Goal: Check status: Check status

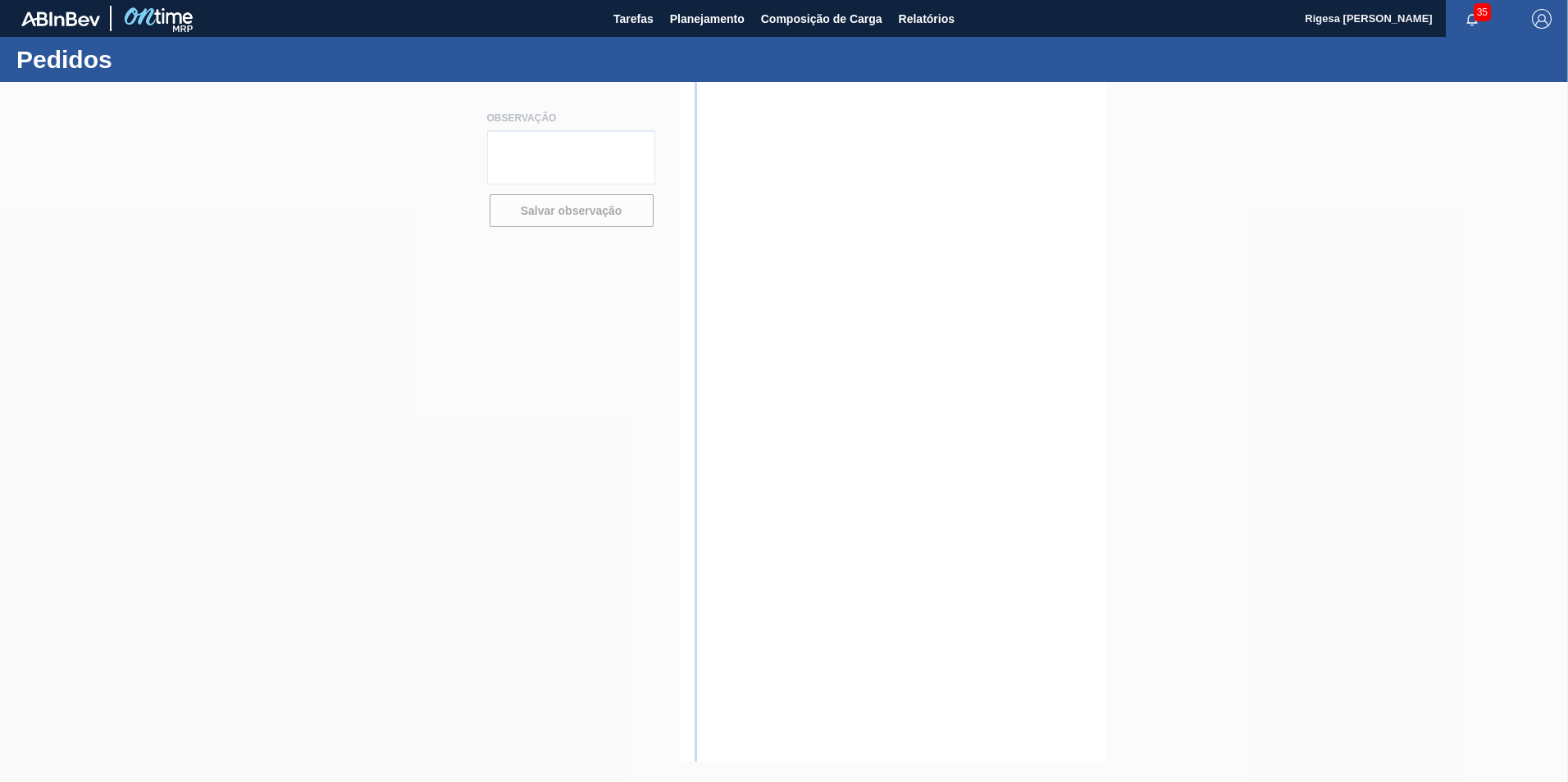
click at [1194, 524] on div at bounding box center [784, 432] width 1568 height 701
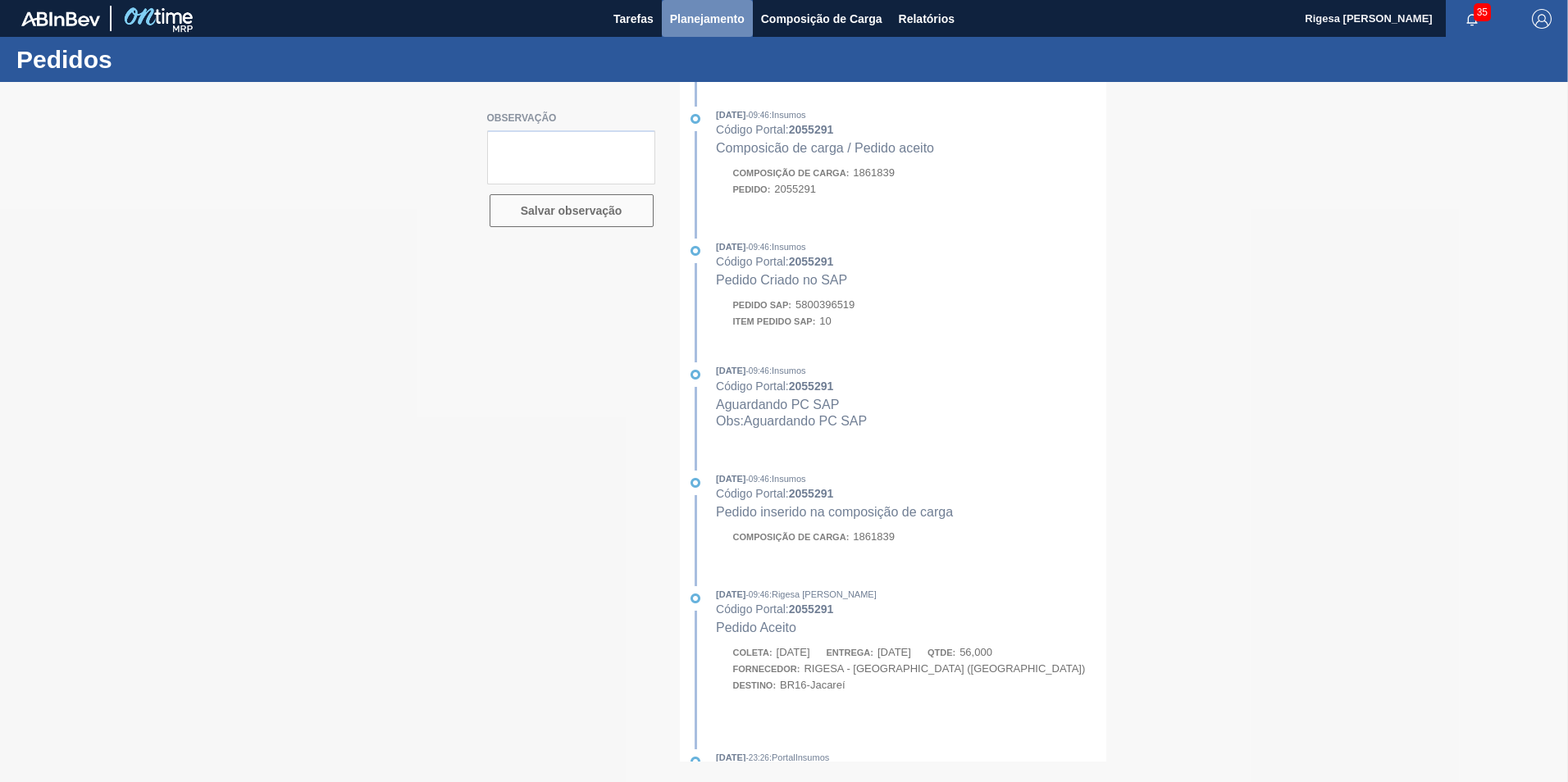
click at [707, 17] on span "Planejamento" at bounding box center [707, 19] width 74 height 20
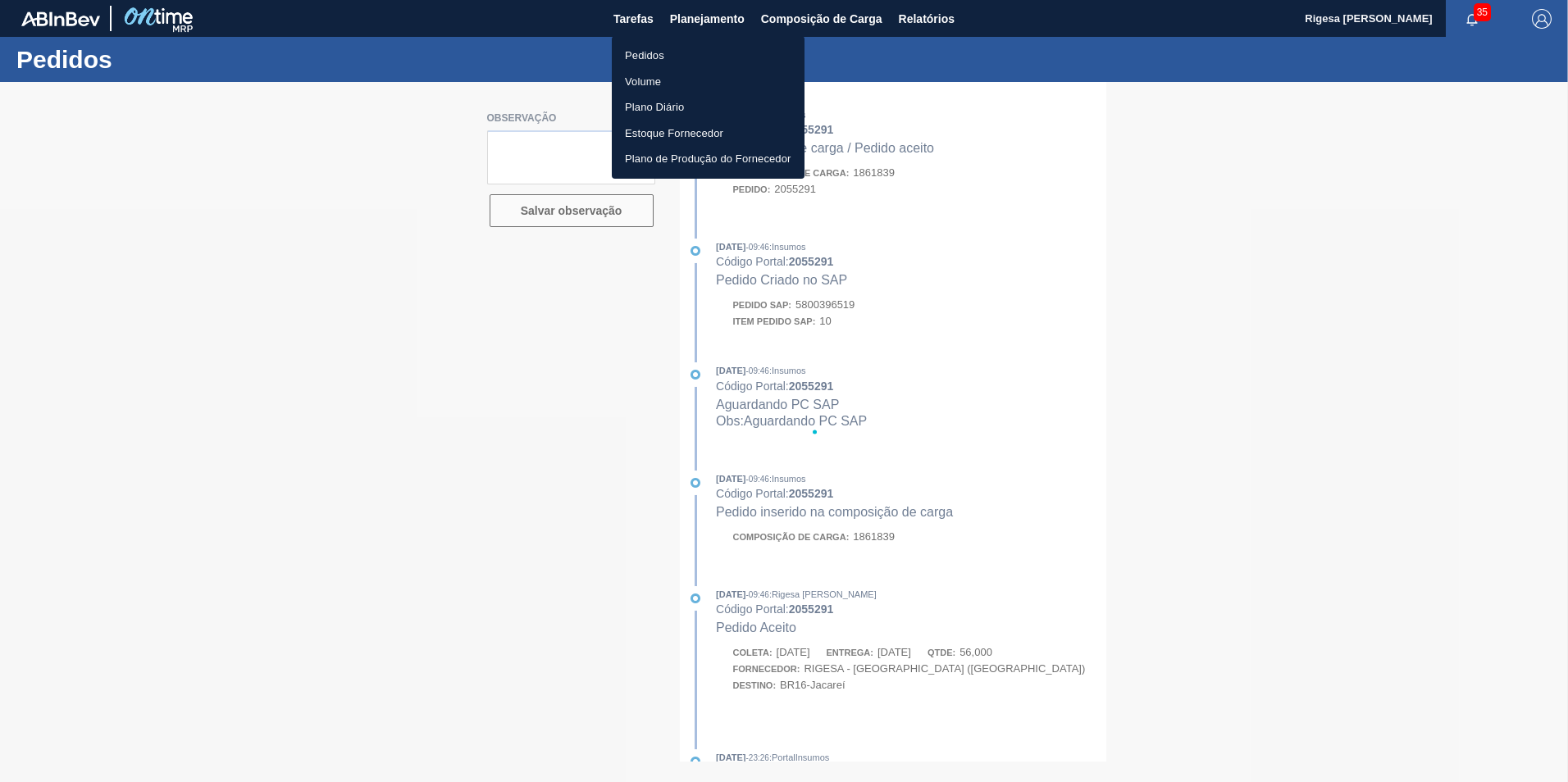
click at [642, 62] on li "Pedidos" at bounding box center [707, 56] width 192 height 27
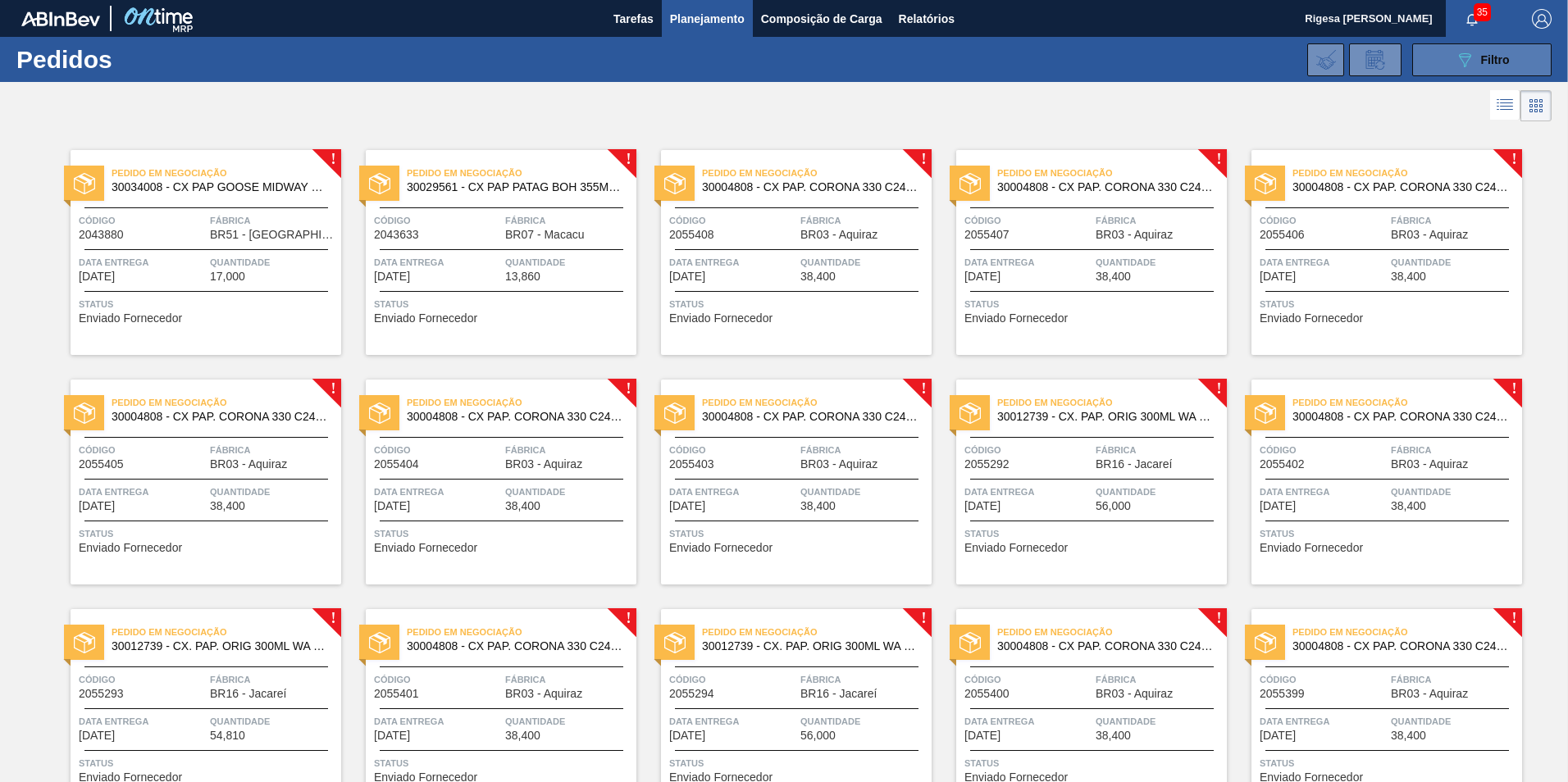
click at [1455, 45] on button "089F7B8B-B2A5-4AFE-B5C0-19BA573D28AC Filtro" at bounding box center [1482, 60] width 139 height 33
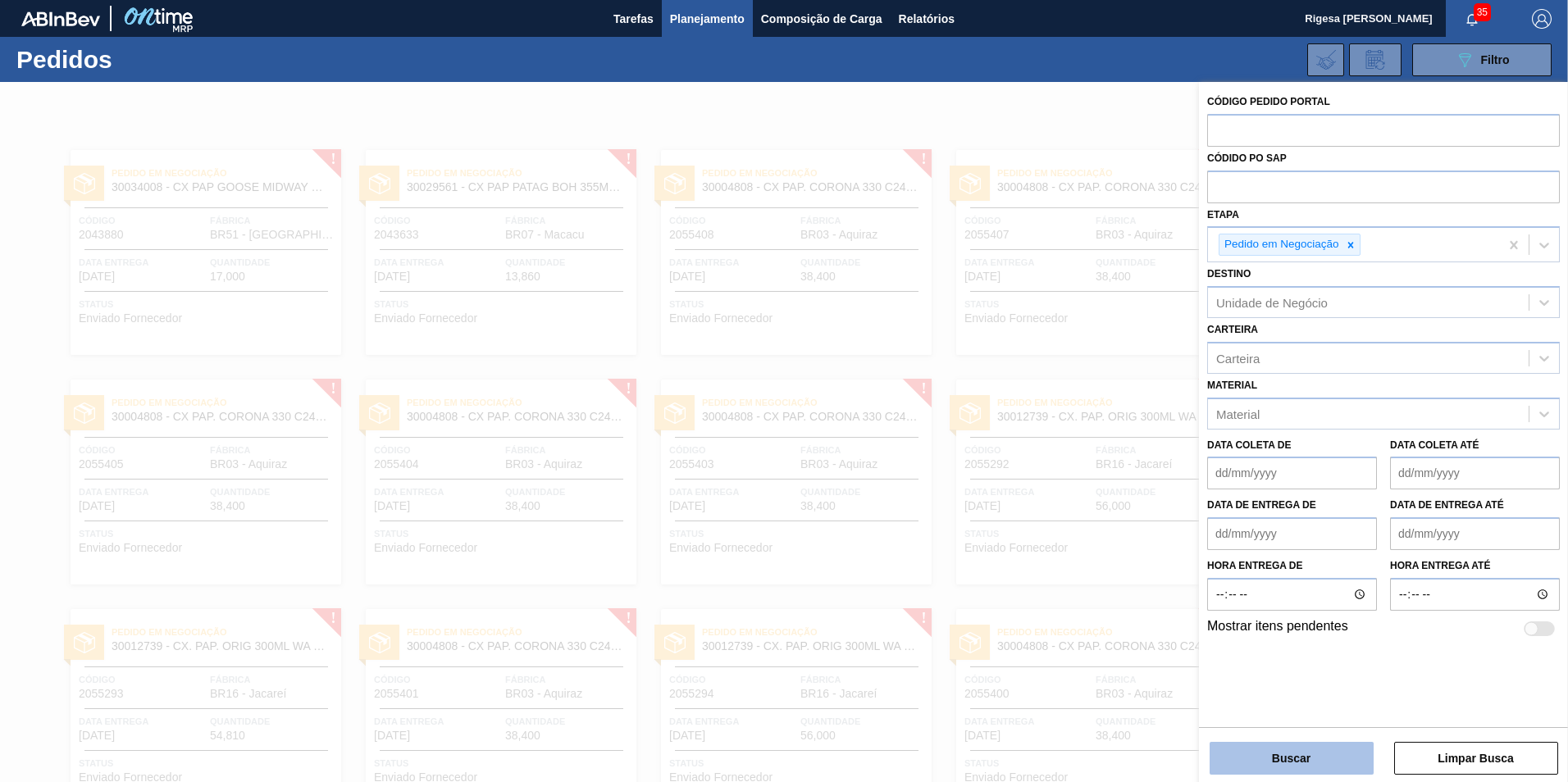
click at [1304, 762] on button "Buscar" at bounding box center [1292, 758] width 164 height 33
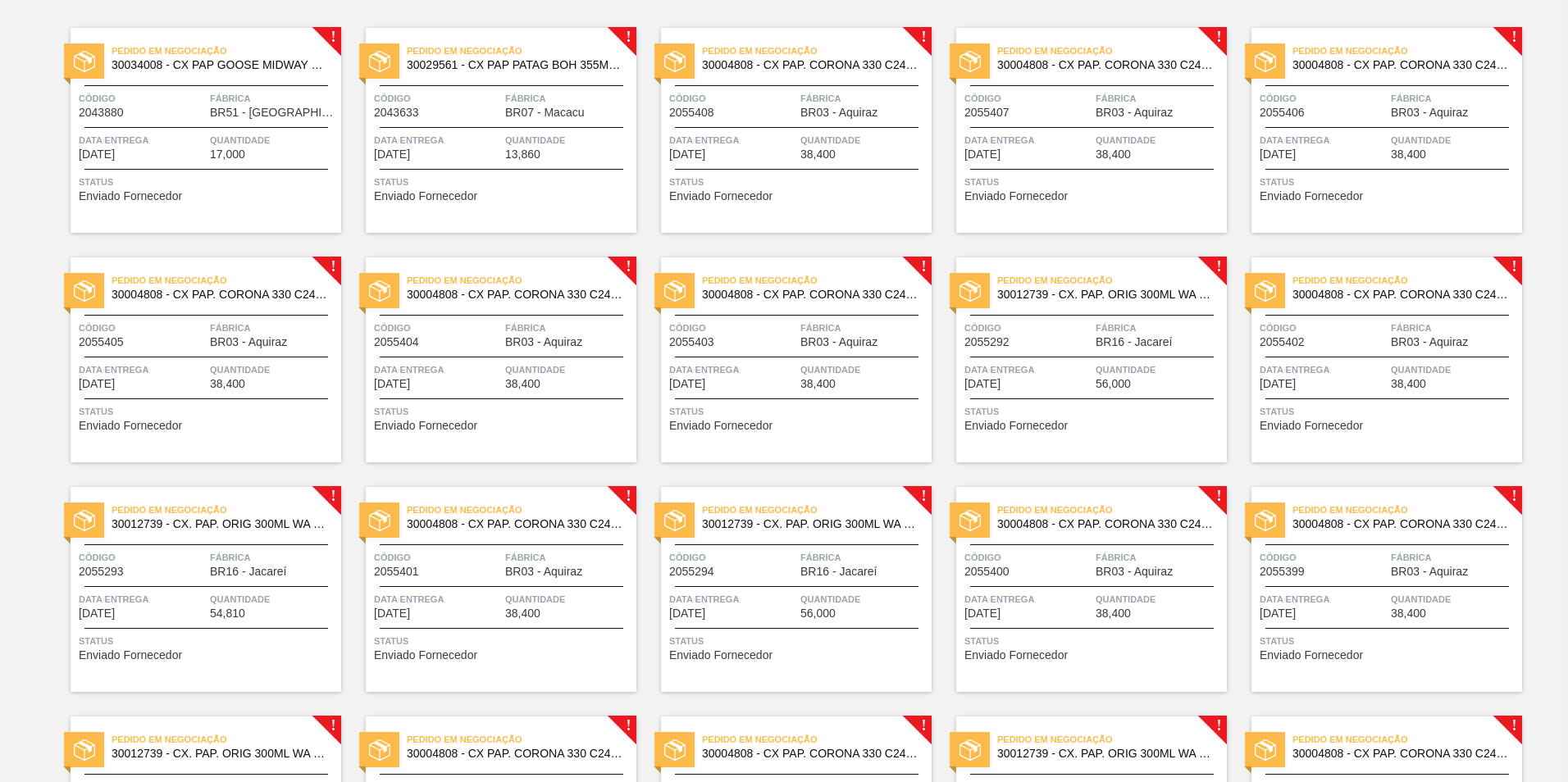
scroll to position [27, 0]
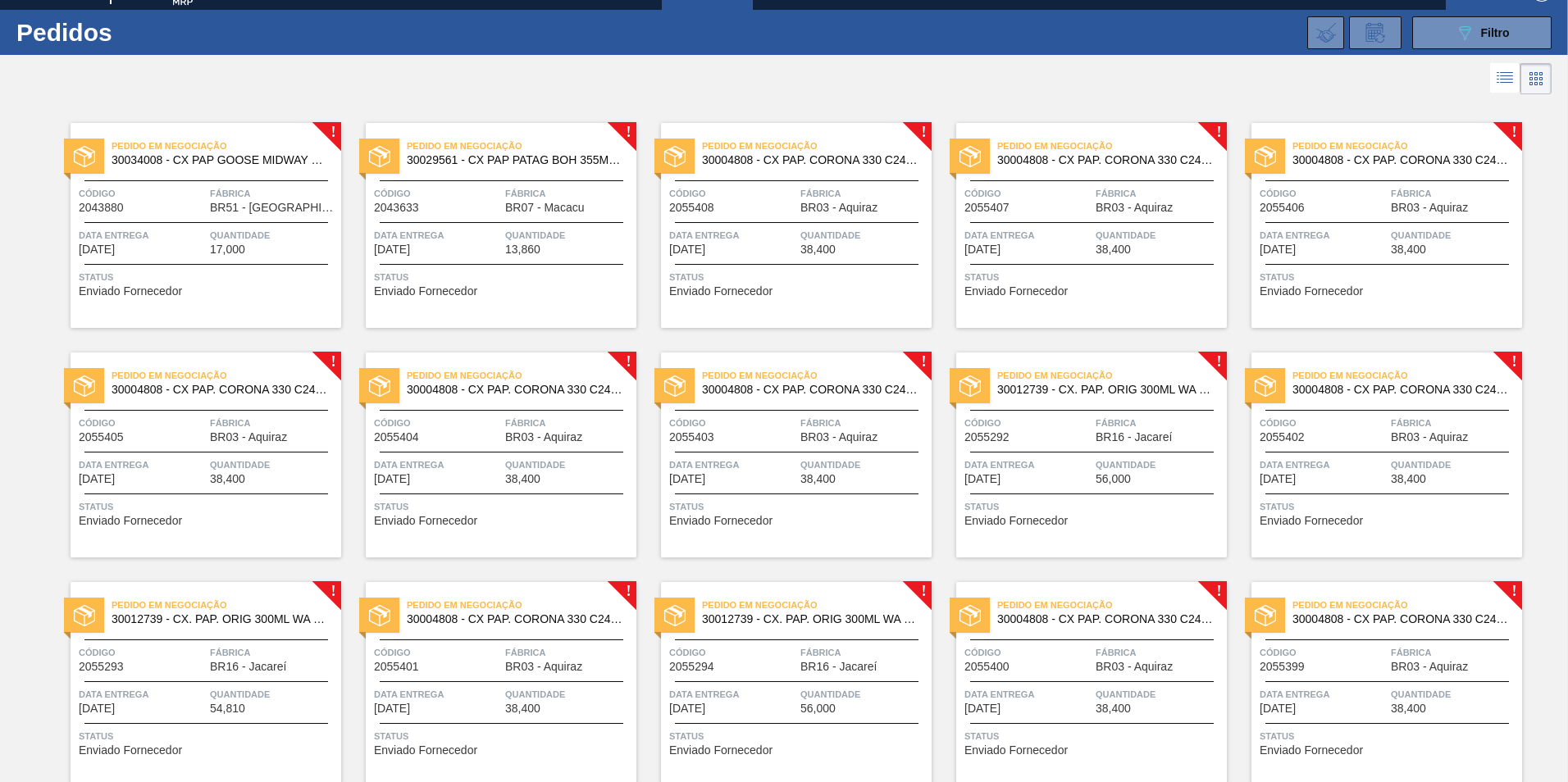
click at [207, 232] on div "Data Entrega [DATE] Quantidade 17,000" at bounding box center [205, 241] width 270 height 29
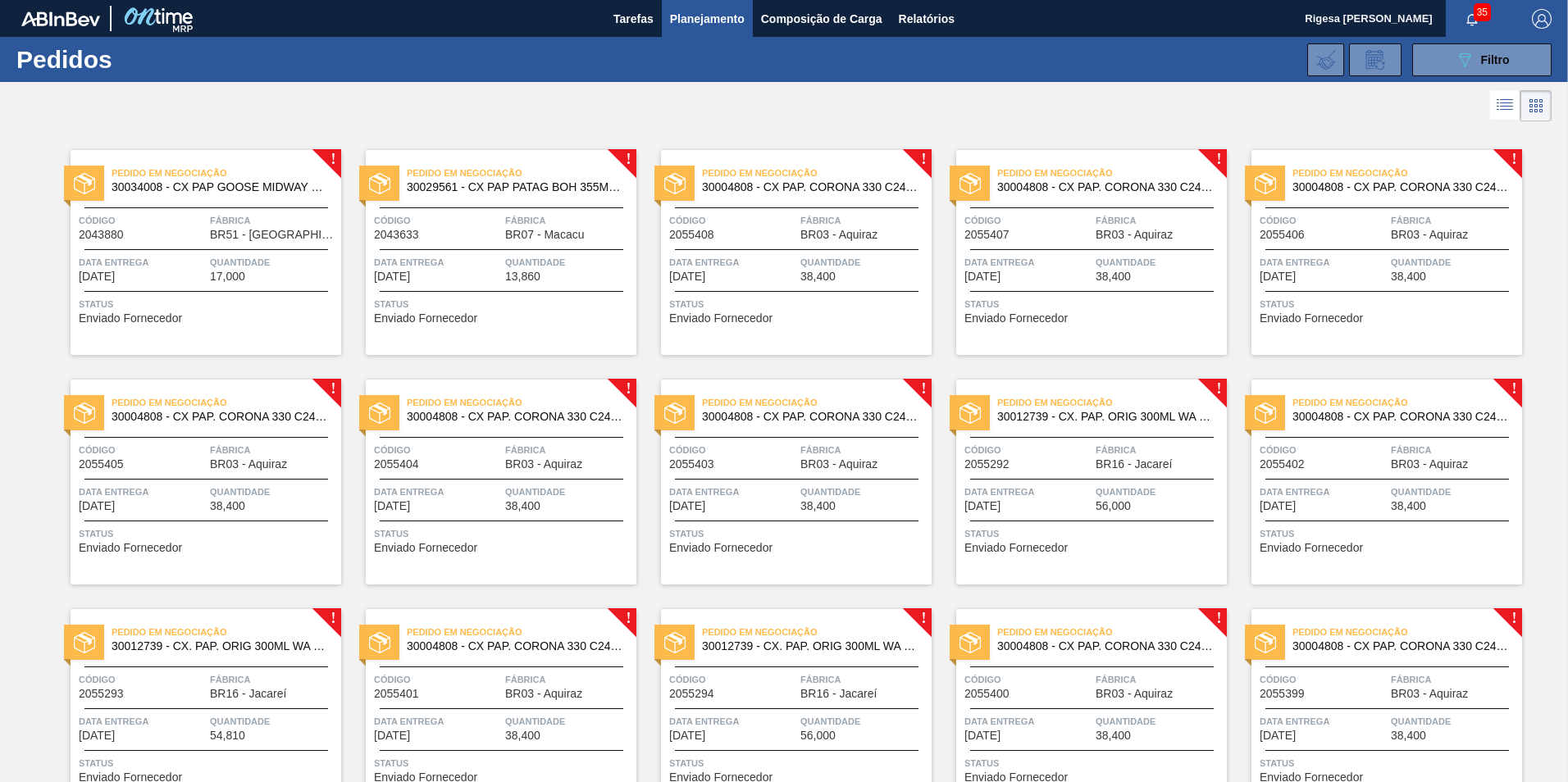
click at [247, 229] on span "BR51 - [GEOGRAPHIC_DATA]" at bounding box center [273, 234] width 127 height 12
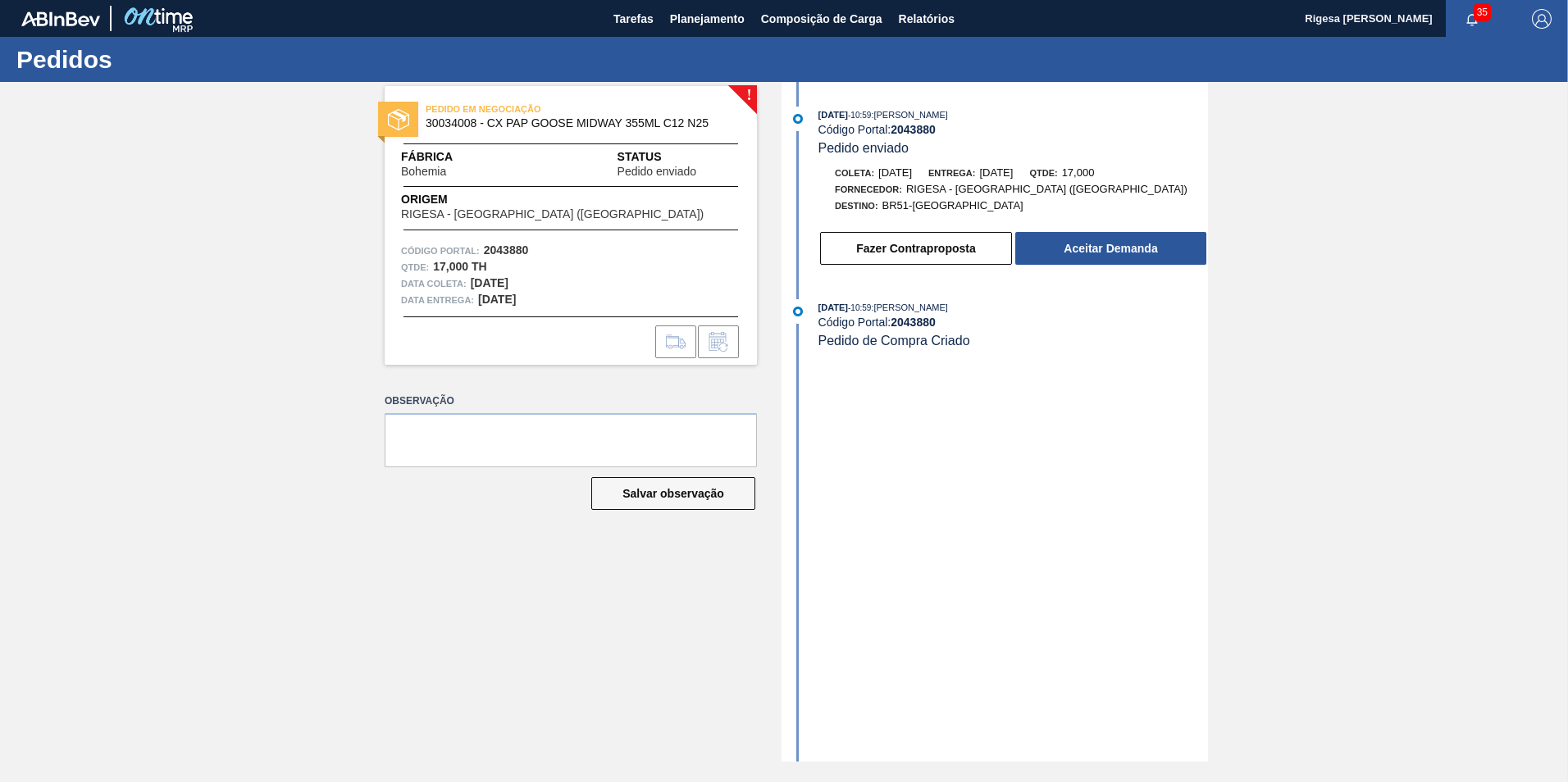
click at [449, 110] on span "PEDIDO EM NEGOCIAÇÃO" at bounding box center [540, 109] width 229 height 16
click at [449, 120] on span "30034008 - CX PAP GOOSE MIDWAY 355ML C12 N25" at bounding box center [574, 123] width 298 height 12
copy span "30034008"
click at [447, 123] on span "30034008 - CX PAP GOOSE MIDWAY 355ML C12 N25" at bounding box center [574, 123] width 298 height 12
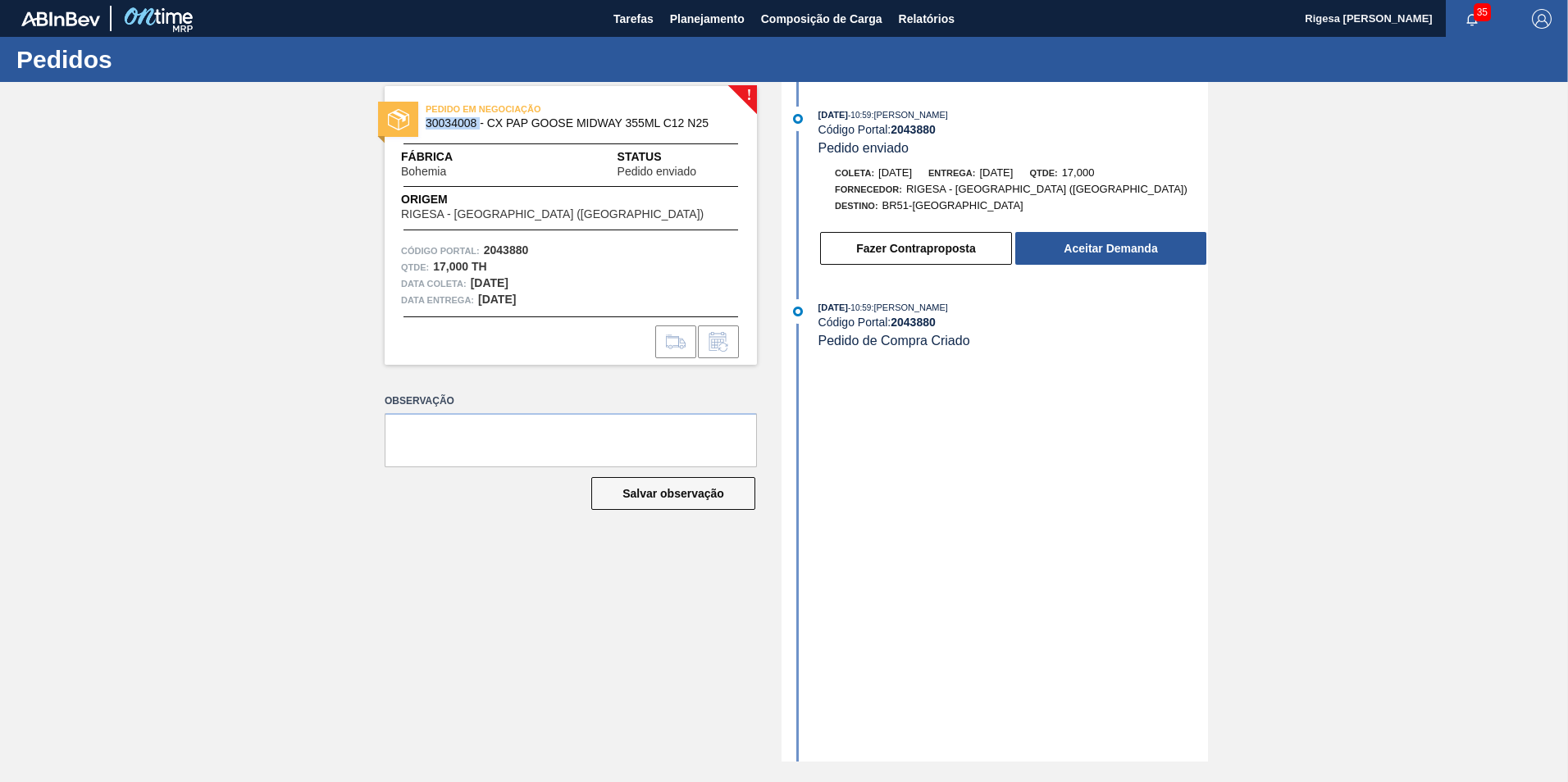
click at [447, 123] on span "30034008 - CX PAP GOOSE MIDWAY 355ML C12 N25" at bounding box center [574, 123] width 298 height 12
